Goal: Transaction & Acquisition: Purchase product/service

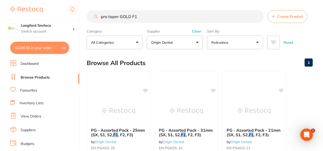
click at [48, 19] on div "Longford Smileco Switch account Longford Smileco North West Dental Deloraine" at bounding box center [39, 19] width 79 height 38
click at [49, 25] on h4 "Longford Smileco" at bounding box center [46, 25] width 51 height 5
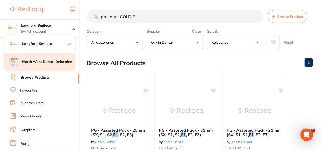
click at [56, 61] on h4 "North West Dental Deloraine" at bounding box center [48, 61] width 53 height 5
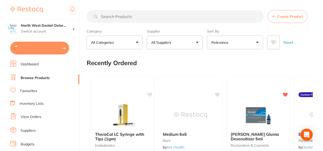
click at [57, 47] on button at bounding box center [39, 48] width 59 height 13
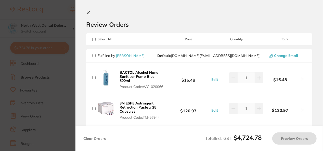
type input "2"
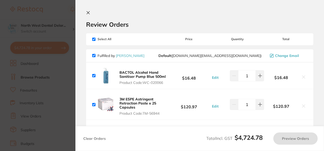
checkbox input "true"
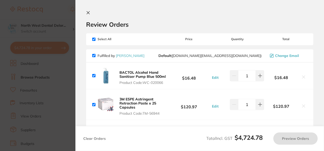
checkbox input "true"
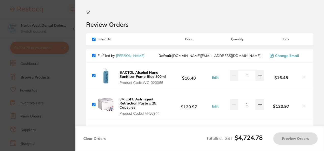
checkbox input "true"
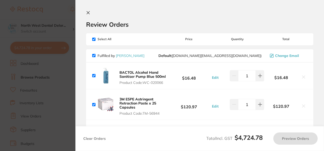
checkbox input "true"
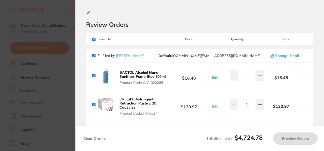
checkbox input "true"
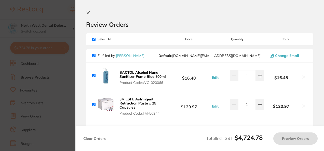
checkbox input "true"
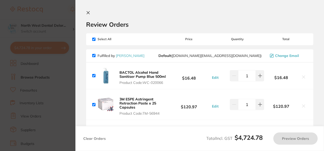
checkbox input "true"
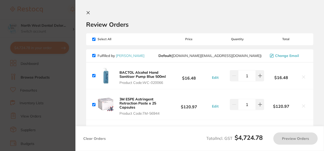
checkbox input "true"
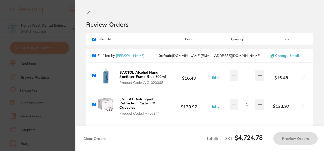
checkbox input "true"
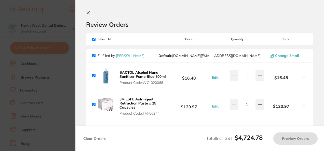
checkbox input "true"
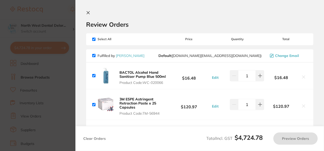
checkbox input "true"
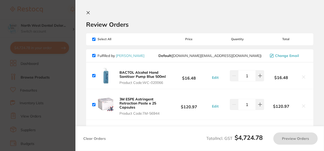
checkbox input "true"
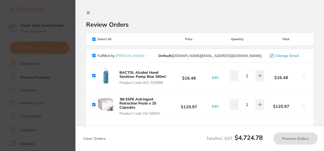
checkbox input "true"
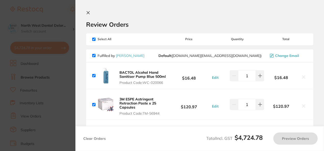
checkbox input "true"
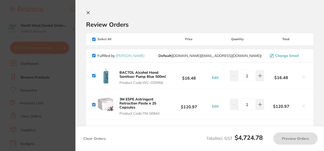
checkbox input "true"
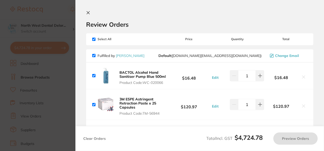
checkbox input "true"
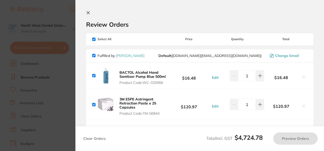
checkbox input "true"
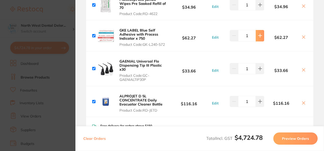
click at [260, 40] on button at bounding box center [260, 35] width 8 height 11
type input "2"
click at [46, 54] on section "Update RRP Set your pre negotiated price for this item. Item Agreed RRP (excl. …" at bounding box center [162, 75] width 324 height 151
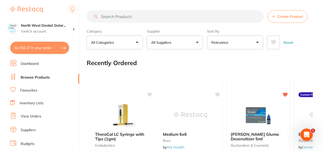
click at [38, 42] on button "$4,793.27 in your order" at bounding box center [39, 48] width 59 height 12
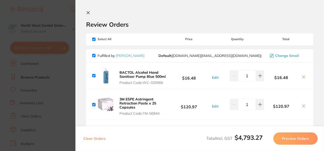
click at [42, 72] on section "Update RRP Set your pre negotiated price for this item. Item Agreed RRP (excl. …" at bounding box center [162, 75] width 324 height 151
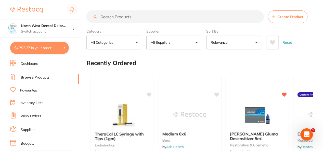
scroll to position [10, 0]
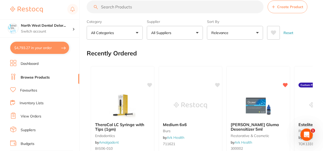
click at [120, 8] on input "search" at bounding box center [175, 7] width 177 height 13
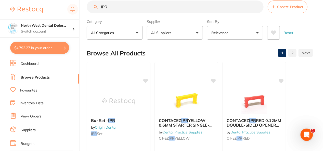
scroll to position [0, 0]
type input "IPR"
click at [172, 25] on div "Supplier All Suppliers All Suppliers AB Orthodontics Dental Practice Supplies H…" at bounding box center [175, 28] width 56 height 22
click at [173, 31] on p "All Suppliers" at bounding box center [162, 32] width 22 height 5
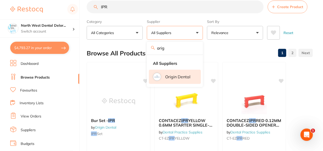
type input "orig"
click at [179, 77] on p "Origin Dental" at bounding box center [177, 77] width 25 height 5
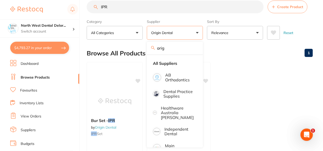
click at [197, 33] on button "Origin Dental" at bounding box center [175, 33] width 56 height 14
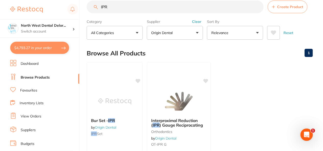
click at [198, 21] on button "Clear" at bounding box center [196, 21] width 12 height 5
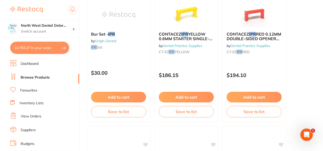
scroll to position [96, 0]
click at [193, 37] on span "YELLOW 0.6MM STARTER SINGLE-SIDED FINE, 16PCS" at bounding box center [185, 38] width 54 height 15
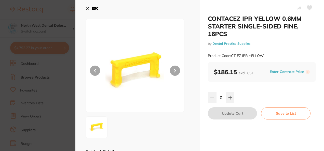
click at [87, 8] on icon at bounding box center [88, 8] width 4 height 4
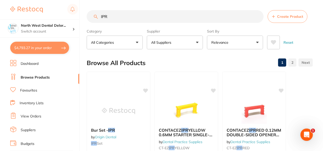
click at [150, 15] on input "IPR" at bounding box center [175, 16] width 177 height 13
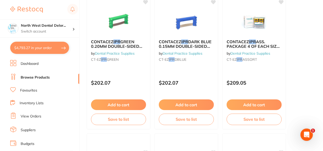
scroll to position [390, 0]
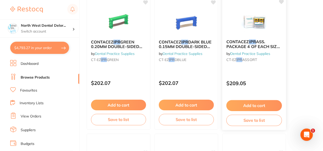
type input "IPR 5pk"
click at [252, 37] on div "CONTACEZ IPR ASS. PACKAGE 4 OF EACH SIZE 16PCS by Dental Practice Supplies CT-E…" at bounding box center [254, 51] width 64 height 33
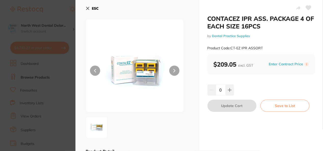
click at [87, 8] on icon at bounding box center [88, 8] width 4 height 4
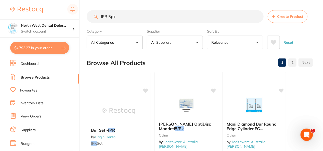
drag, startPoint x: 126, startPoint y: 19, endPoint x: 92, endPoint y: 17, distance: 34.2
click at [92, 17] on input "IPR 5pk" at bounding box center [175, 16] width 177 height 13
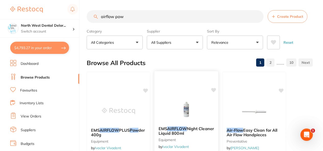
type input "airflow pow"
click at [74, 18] on div "$4,793.27 North West Dental Delor... Switch account Longford Smileco North West…" at bounding box center [161, 75] width 323 height 151
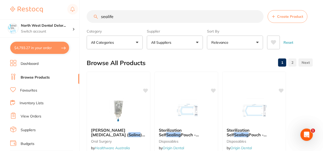
click at [129, 24] on section "sealife Create Product Category All Categories All Categories disposables Dispo…" at bounding box center [200, 29] width 226 height 39
click at [127, 21] on input "sealife" at bounding box center [175, 16] width 177 height 13
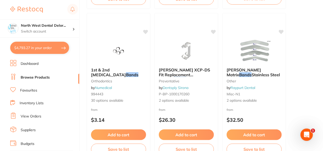
scroll to position [302, 0]
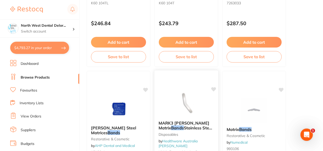
type input "sealife orthodontic bands"
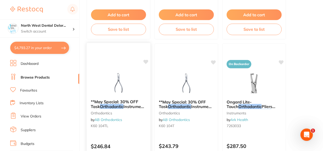
scroll to position [0, 0]
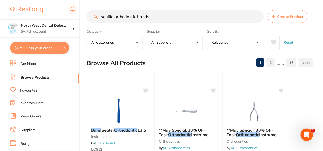
click at [152, 25] on section "sealife orthodontic bands Create Product Category All Categories All Categories…" at bounding box center [200, 29] width 226 height 39
drag, startPoint x: 157, startPoint y: 18, endPoint x: 87, endPoint y: 20, distance: 69.8
click at [87, 20] on div "sealife orthodontic bands Create Product" at bounding box center [200, 16] width 226 height 13
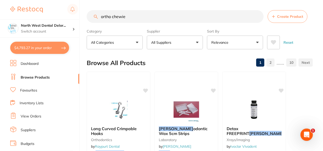
type input "ortho chewies"
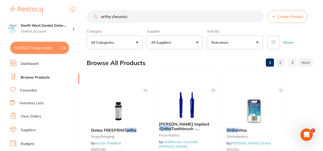
drag, startPoint x: 132, startPoint y: 17, endPoint x: 101, endPoint y: 15, distance: 31.4
click at [101, 15] on input "ortho chewies" at bounding box center [175, 16] width 177 height 13
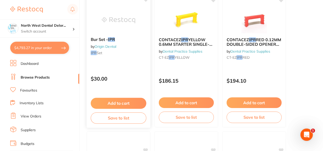
click at [123, 17] on img at bounding box center [118, 20] width 33 height 26
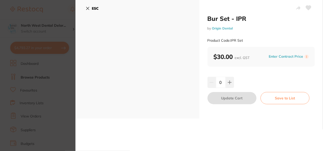
click at [87, 8] on icon at bounding box center [88, 8] width 4 height 4
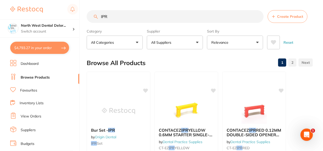
click at [144, 13] on input "IPR" at bounding box center [175, 16] width 177 height 13
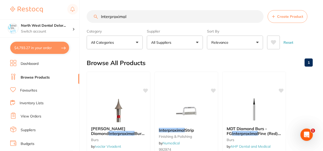
drag, startPoint x: 153, startPoint y: 19, endPoint x: 112, endPoint y: 20, distance: 41.0
click at [112, 20] on input "Interproximal" at bounding box center [175, 16] width 177 height 13
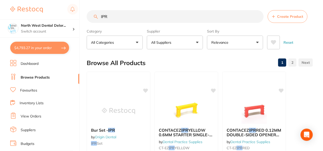
scroll to position [9, 0]
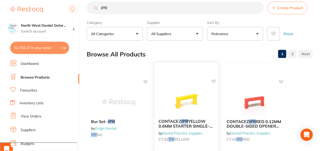
click at [176, 109] on img at bounding box center [185, 102] width 33 height 26
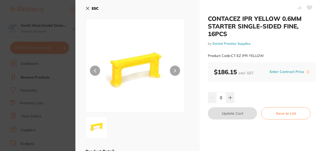
click at [176, 71] on button at bounding box center [175, 71] width 10 height 10
click at [89, 10] on icon at bounding box center [87, 8] width 3 height 3
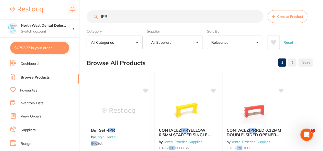
click at [136, 14] on input "IPR" at bounding box center [175, 16] width 177 height 13
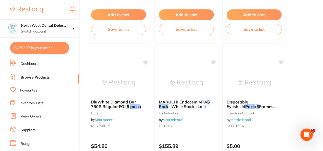
scroll to position [842, 0]
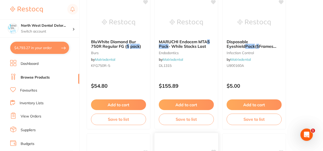
type input "IPR 5 pack"
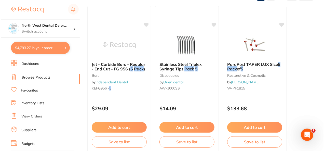
scroll to position [0, 0]
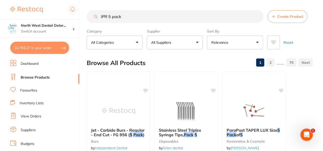
click at [49, 50] on button "$4,793.27 in your order" at bounding box center [39, 48] width 59 height 12
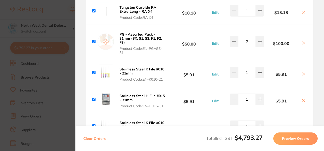
scroll to position [1848, 0]
click at [302, 99] on icon at bounding box center [303, 100] width 3 height 3
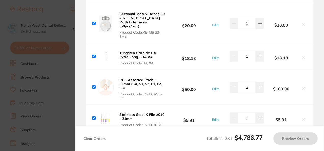
scroll to position [1802, 0]
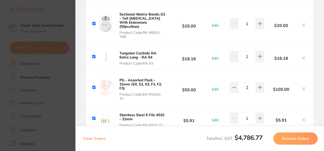
checkbox input "true"
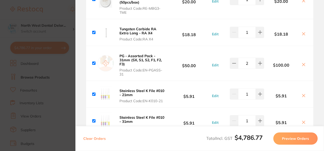
scroll to position [1827, 0]
click at [127, 50] on div "PG - Assorted Pack - 31mm (SX, S1, S2, F1, F2, F3) Product Code: EN-PGASS-31" at bounding box center [129, 63] width 75 height 26
click at [127, 54] on b "PG - Assorted Pack - 31mm (SX, S1, S2, F1, F2, F3)" at bounding box center [140, 60] width 42 height 13
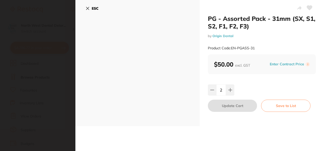
scroll to position [0, 0]
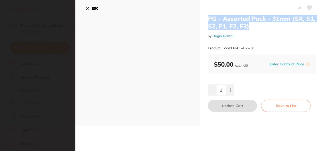
drag, startPoint x: 208, startPoint y: 19, endPoint x: 261, endPoint y: 29, distance: 54.1
click at [261, 29] on h2 "PG - Assorted Pack - 31mm (SX, S1, S2, F1, F2, F3)" at bounding box center [262, 22] width 108 height 15
copy h2 "PG - Assorted Pack - 31mm (SX, S1, S2, F1, F2, F3)"
click at [88, 9] on icon at bounding box center [88, 8] width 4 height 4
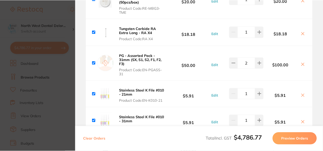
scroll to position [6, 0]
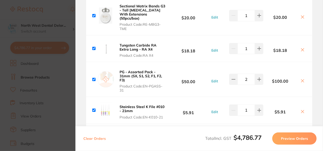
click at [67, 25] on section "Update RRP Set your pre negotiated price for this item. Item Agreed RRP (excl. …" at bounding box center [161, 75] width 323 height 151
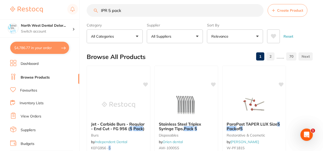
drag, startPoint x: 114, startPoint y: 11, endPoint x: 95, endPoint y: 14, distance: 19.4
click at [95, 14] on input "IPR 5 pack" at bounding box center [175, 10] width 177 height 13
click at [99, 9] on input "search" at bounding box center [175, 10] width 177 height 13
paste input "PG - Assorted Pack - 31mm (SX, S1, S2, F1, F2, F3)"
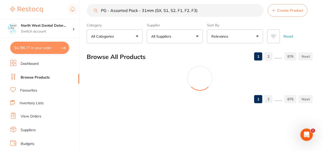
scroll to position [6, 0]
click at [146, 12] on input "PG - Assorted Pack - 31mm (SX, S1, S2, F1, F2, F3)" at bounding box center [175, 10] width 177 height 13
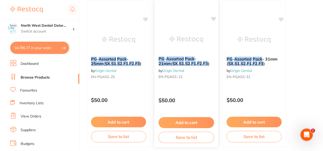
scroll to position [72, 0]
type input "PG - Assorted Pack - 25mm (SX, S1, S2, F1, F2, F3)"
click at [188, 120] on button "Add to cart" at bounding box center [186, 122] width 56 height 11
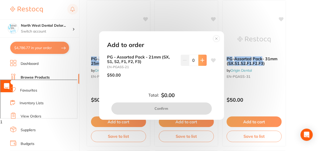
click at [202, 60] on icon at bounding box center [202, 60] width 4 height 4
type input "1"
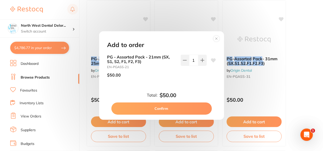
scroll to position [0, 0]
click at [198, 110] on button "Confirm" at bounding box center [161, 109] width 100 height 12
checkbox input "false"
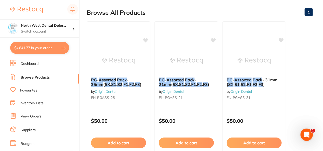
scroll to position [51, 0]
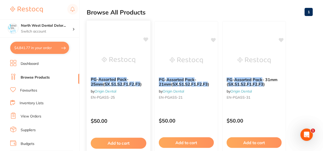
click at [125, 140] on button "Add to cart" at bounding box center [119, 143] width 56 height 11
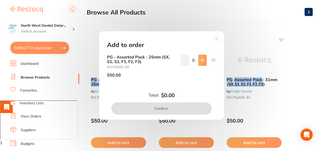
click at [201, 61] on icon at bounding box center [202, 60] width 4 height 4
type input "1"
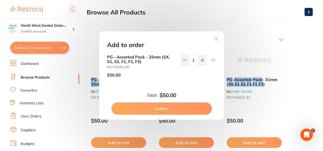
scroll to position [0, 0]
click at [171, 109] on button "Confirm" at bounding box center [161, 109] width 100 height 12
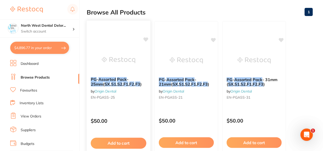
click at [145, 38] on icon at bounding box center [145, 39] width 5 height 4
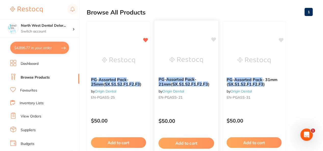
click at [213, 37] on icon at bounding box center [213, 39] width 5 height 5
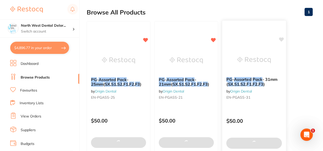
click at [282, 37] on icon at bounding box center [281, 39] width 5 height 5
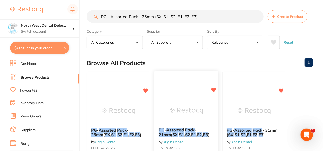
click at [165, 117] on div at bounding box center [186, 111] width 64 height 26
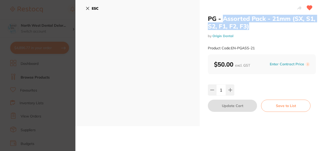
drag, startPoint x: 272, startPoint y: 25, endPoint x: 221, endPoint y: 18, distance: 50.7
click at [221, 18] on h2 "PG - Assorted Pack - 21mm (SX, S1, S2, F1, F2, F3)" at bounding box center [262, 22] width 108 height 15
drag, startPoint x: 221, startPoint y: 18, endPoint x: 215, endPoint y: 28, distance: 12.4
click at [215, 28] on h2 "PG - Assorted Pack - 21mm (SX, S1, S2, F1, F2, F3)" at bounding box center [262, 22] width 108 height 15
click at [215, 29] on h2 "PG - Assorted Pack - 21mm (SX, S1, S2, F1, F2, F3)" at bounding box center [262, 22] width 108 height 15
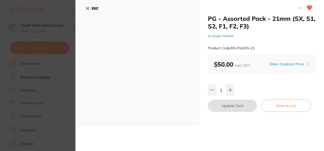
click at [92, 10] on b "ESC" at bounding box center [95, 8] width 7 height 5
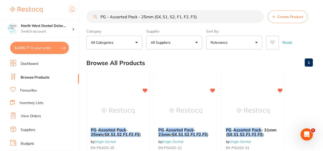
scroll to position [67, 0]
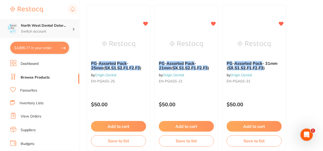
click at [45, 28] on div "North West Dental Delor... Switch account" at bounding box center [46, 28] width 51 height 11
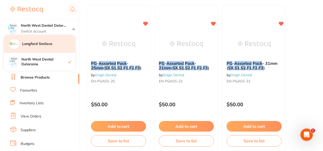
click at [57, 46] on h4 "Longford Smileco" at bounding box center [48, 44] width 53 height 5
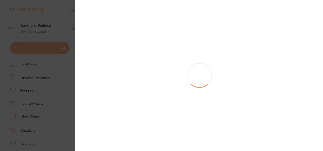
type input "1"
click at [65, 45] on section at bounding box center [161, 75] width 323 height 151
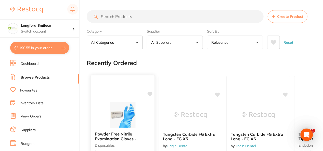
scroll to position [0, 0]
click at [131, 17] on input "search" at bounding box center [175, 16] width 177 height 13
paste input "PG - Assorted Pack - 31mm (SX, S1, S2, F1, F2, F3)"
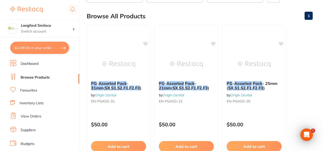
scroll to position [52, 0]
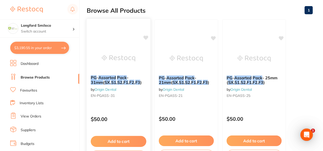
type input "PG - Assorted Pack - 31mm (SX, S1, S2, F1, F2, F3)"
click at [145, 37] on icon at bounding box center [145, 38] width 5 height 4
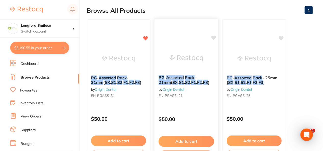
click at [214, 38] on icon at bounding box center [213, 38] width 5 height 4
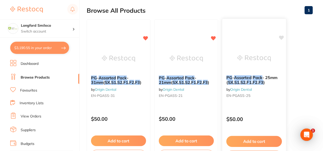
click at [280, 36] on icon at bounding box center [281, 38] width 5 height 4
click at [246, 142] on button "Add to cart" at bounding box center [254, 141] width 56 height 11
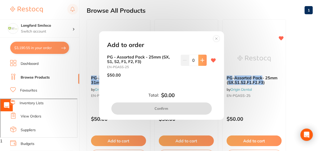
click at [203, 63] on button at bounding box center [202, 60] width 8 height 11
type input "1"
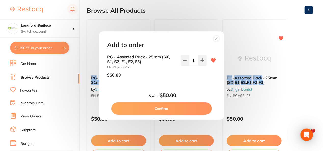
scroll to position [0, 0]
click at [184, 109] on button "Confirm" at bounding box center [161, 109] width 100 height 12
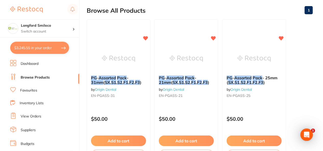
click at [184, 141] on button "Add to cart" at bounding box center [186, 141] width 55 height 11
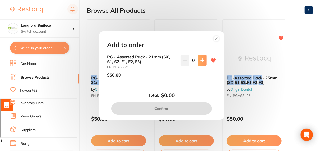
click at [201, 58] on button at bounding box center [202, 60] width 8 height 11
type input "1"
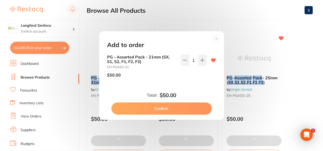
click at [187, 105] on button "Confirm" at bounding box center [161, 109] width 100 height 12
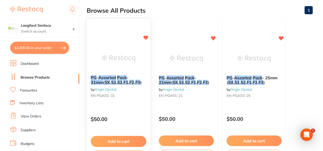
click at [131, 142] on button "Add to cart" at bounding box center [119, 141] width 56 height 11
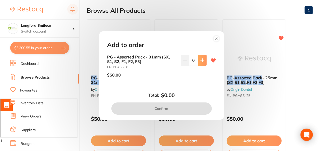
click at [201, 60] on icon at bounding box center [202, 60] width 3 height 3
type input "1"
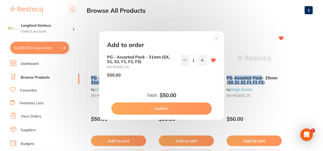
click at [156, 105] on button "Confirm" at bounding box center [161, 109] width 100 height 12
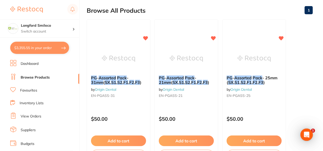
click at [51, 50] on button "$3,355.55 in your order" at bounding box center [39, 48] width 59 height 12
checkbox input "true"
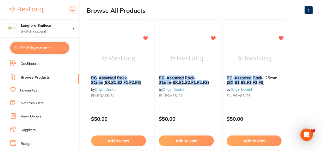
checkbox input "true"
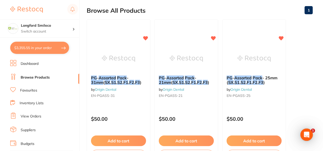
checkbox input "true"
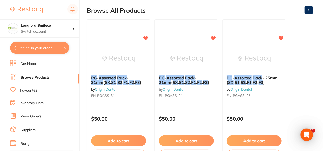
checkbox input "true"
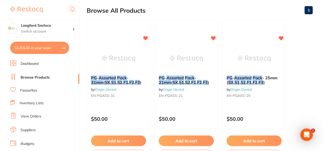
checkbox input "true"
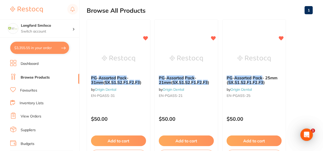
checkbox input "true"
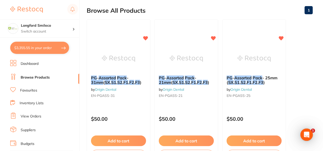
checkbox input "true"
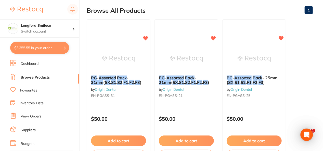
checkbox input "true"
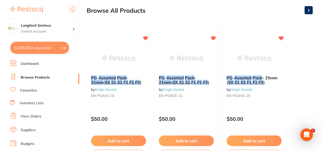
checkbox input "true"
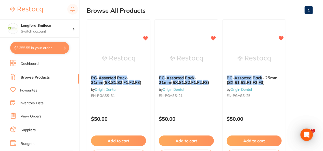
checkbox input "true"
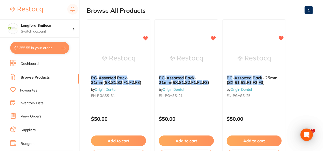
checkbox input "true"
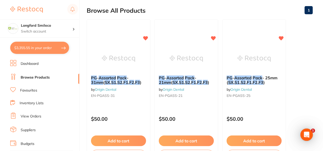
checkbox input "true"
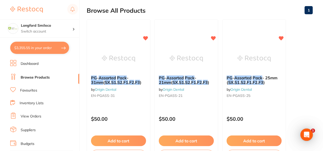
checkbox input "true"
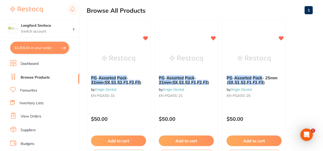
checkbox input "true"
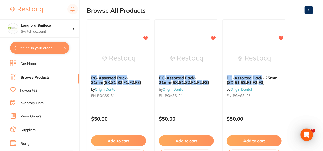
checkbox input "true"
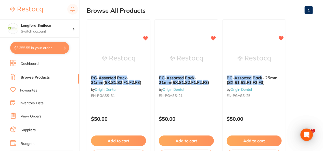
checkbox input "true"
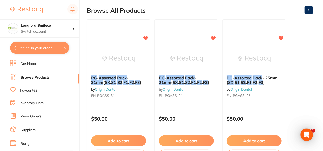
checkbox input "true"
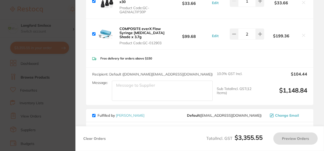
checkbox input "true"
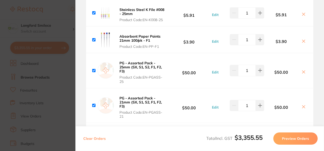
scroll to position [1430, 0]
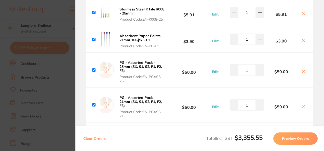
click at [46, 70] on section "Update RRP Set your pre negotiated price for this item. Item Agreed RRP (excl. …" at bounding box center [162, 75] width 324 height 151
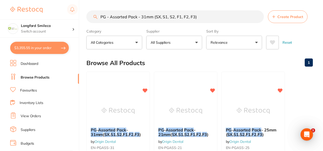
scroll to position [52, 0]
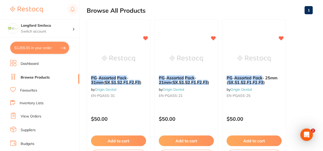
click at [159, 15] on div "Browse All Products 1" at bounding box center [200, 10] width 226 height 17
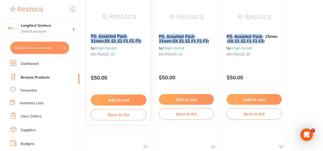
scroll to position [0, 0]
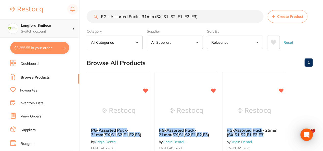
click at [64, 24] on h4 "Longford Smileco" at bounding box center [46, 25] width 51 height 5
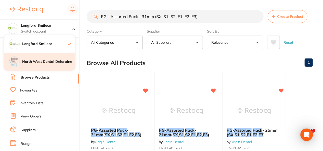
click at [56, 63] on h4 "North West Dental Deloraine" at bounding box center [48, 61] width 53 height 5
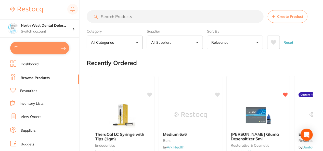
type input "2"
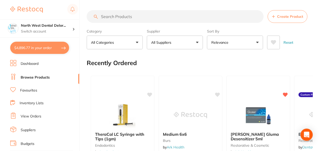
click at [61, 48] on button "$4,896.77 in your order" at bounding box center [39, 48] width 59 height 12
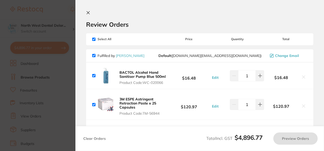
checkbox input "true"
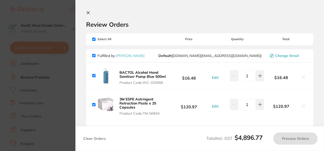
checkbox input "true"
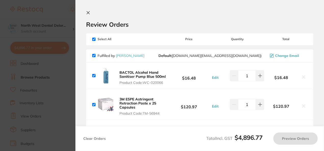
checkbox input "true"
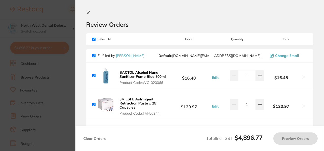
checkbox input "true"
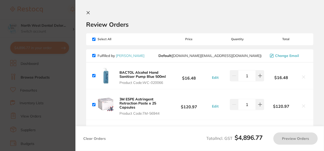
checkbox input "true"
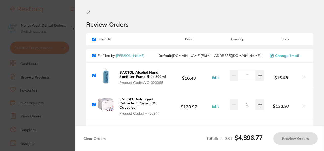
checkbox input "true"
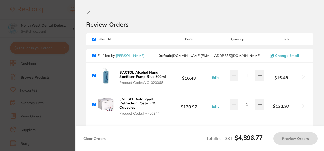
checkbox input "true"
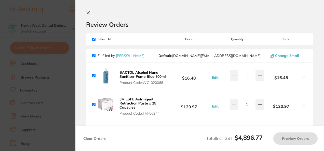
checkbox input "true"
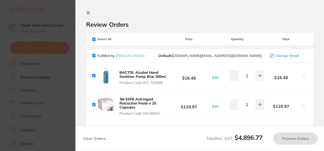
checkbox input "true"
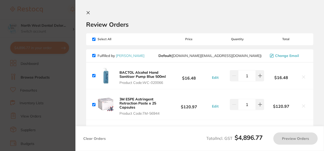
checkbox input "true"
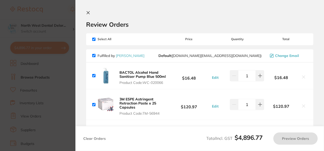
checkbox input "true"
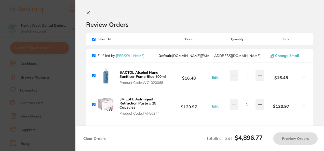
checkbox input "true"
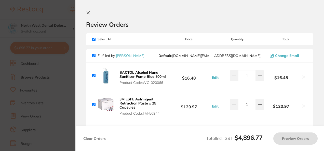
checkbox input "true"
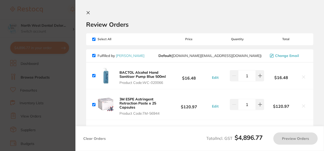
checkbox input "true"
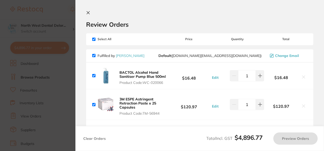
checkbox input "true"
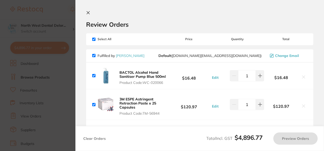
checkbox input "true"
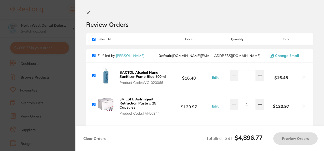
checkbox input "true"
